Goal: Information Seeking & Learning: Learn about a topic

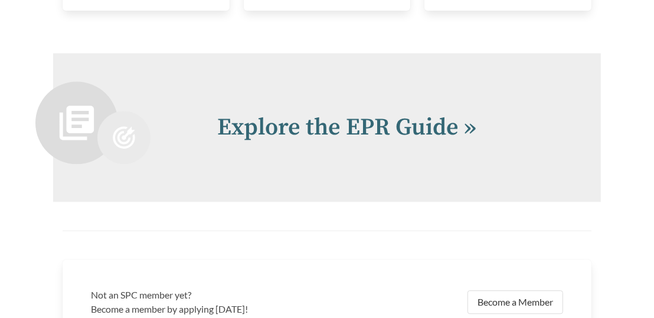
scroll to position [2301, 0]
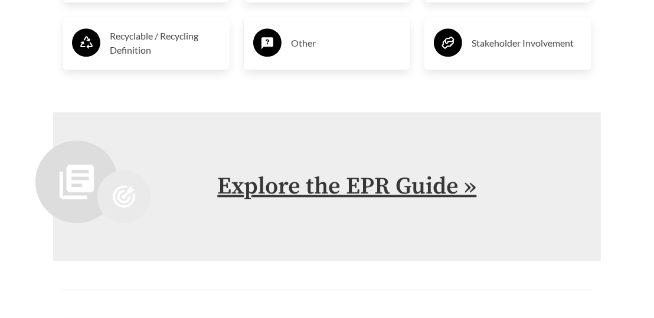
click at [345, 173] on link "Explore the EPR Guide »" at bounding box center [346, 187] width 259 height 30
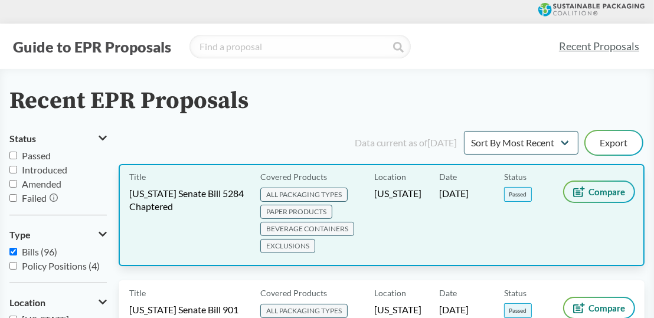
click at [611, 187] on span "Compare" at bounding box center [606, 191] width 37 height 9
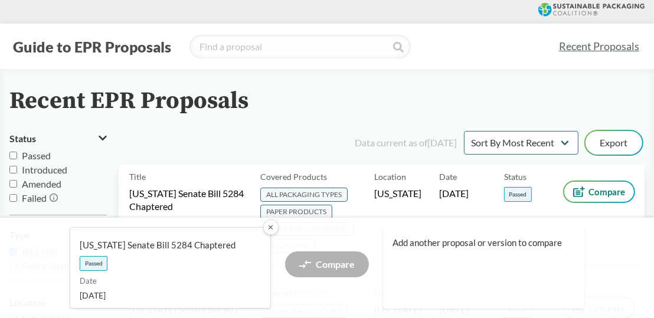
click at [276, 228] on button "✕" at bounding box center [270, 226] width 15 height 15
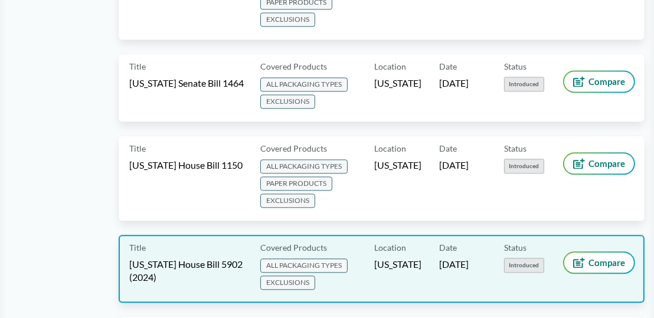
scroll to position [2006, 0]
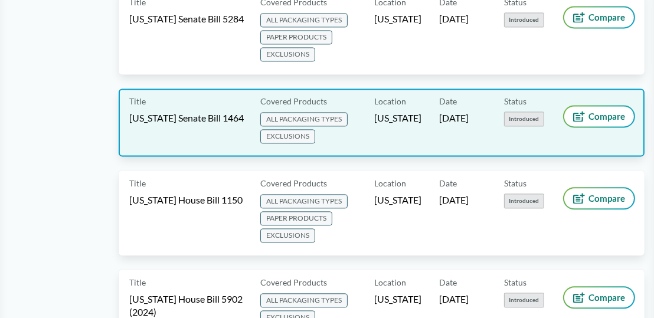
click at [517, 112] on span "Introduced" at bounding box center [524, 119] width 40 height 15
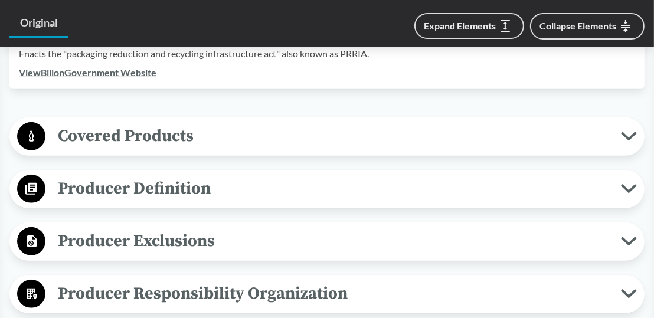
scroll to position [354, 0]
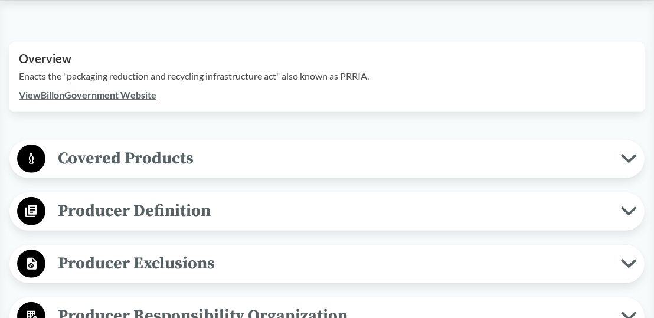
click at [630, 154] on icon at bounding box center [629, 158] width 16 height 9
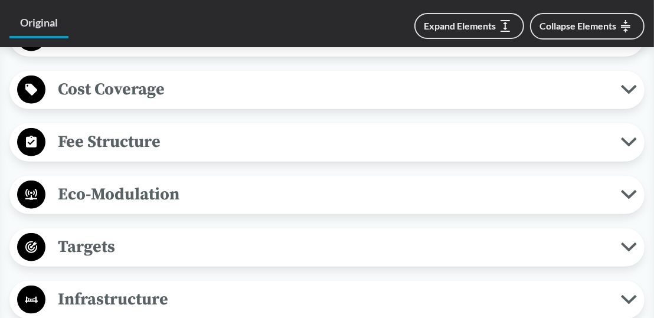
scroll to position [1062, 0]
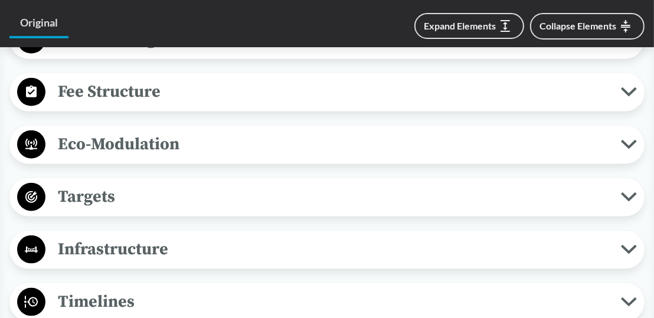
click at [631, 194] on icon at bounding box center [628, 197] width 12 height 6
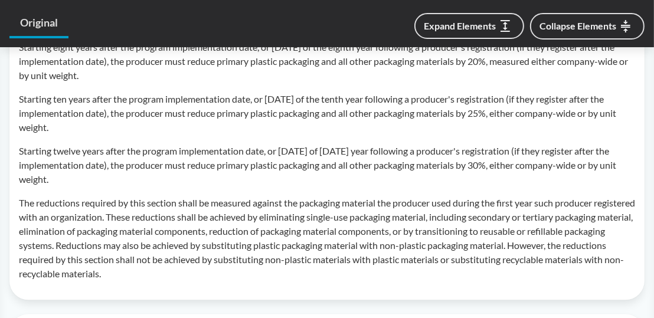
scroll to position [1333, 0]
